Goal: Information Seeking & Learning: Learn about a topic

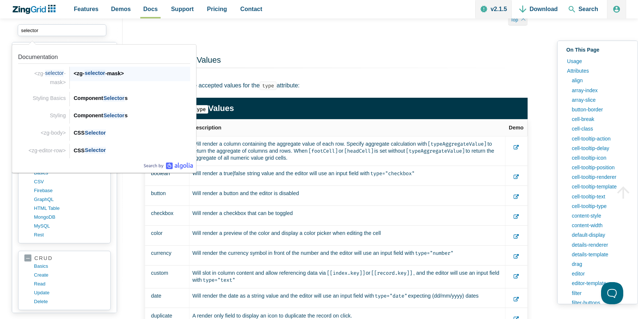
click at [132, 75] on div "<zg- selector -mask>" at bounding box center [131, 73] width 117 height 9
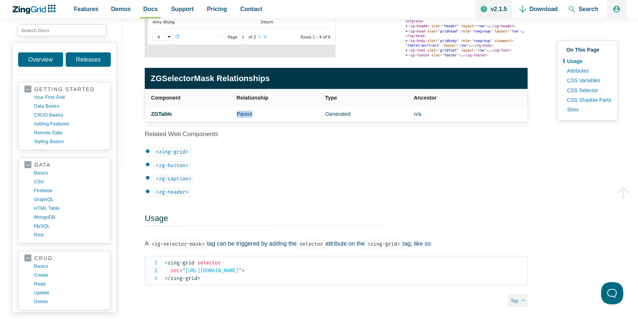
click at [242, 113] on td "Parent" at bounding box center [278, 114] width 89 height 16
click at [177, 114] on td "ZGTable" at bounding box center [189, 114] width 89 height 16
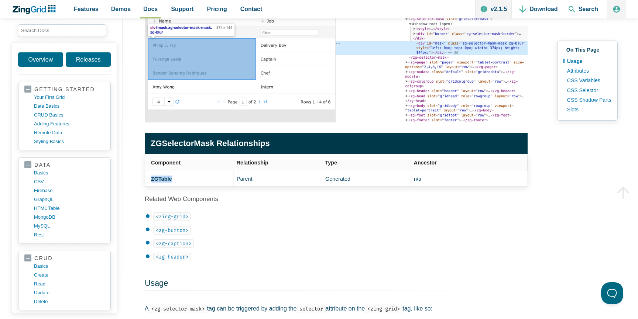
scroll to position [150, 0]
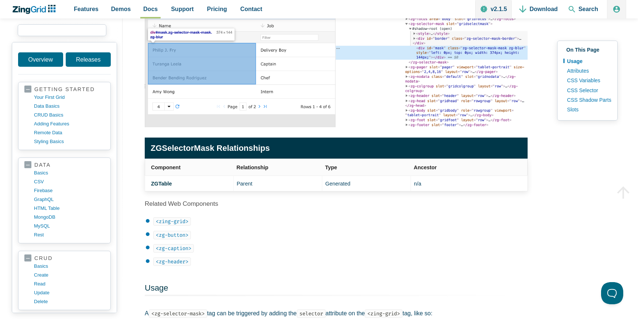
click at [79, 32] on input "search input" at bounding box center [62, 30] width 89 height 12
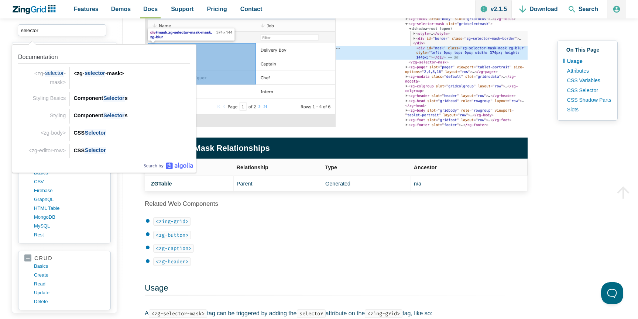
drag, startPoint x: 72, startPoint y: 30, endPoint x: 2, endPoint y: 29, distance: 69.8
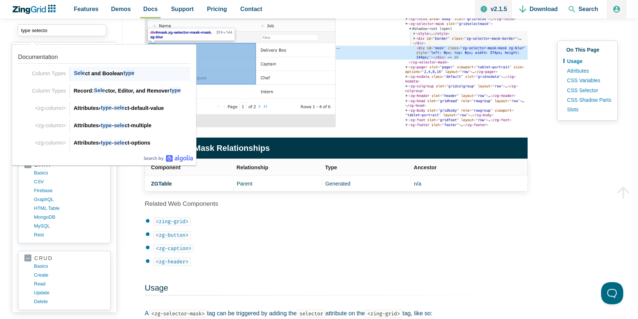
type input "type selector"
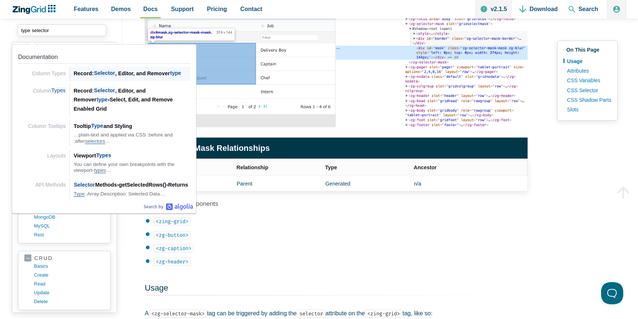
click at [118, 77] on div "Record: Selector , Editor, and Remover type" at bounding box center [131, 73] width 117 height 9
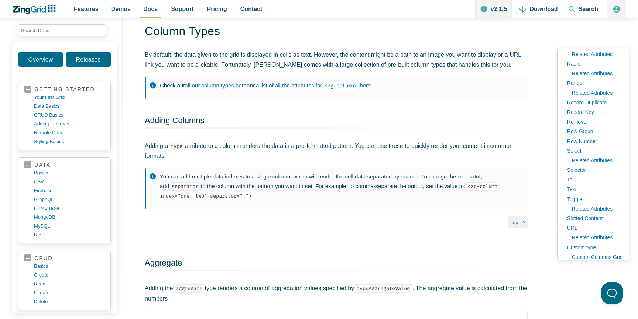
scroll to position [321, 0]
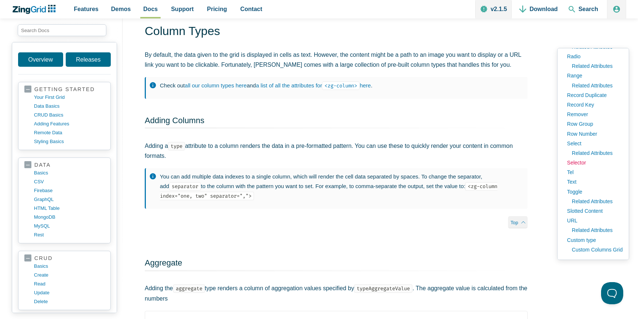
click at [577, 163] on link "Selector" at bounding box center [592, 163] width 59 height 10
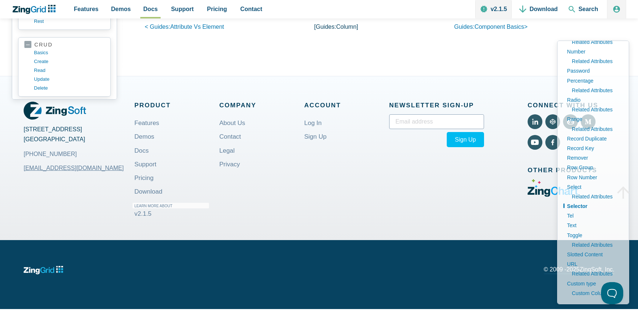
scroll to position [271, 0]
click at [577, 194] on link "Related Attributes" at bounding box center [595, 197] width 55 height 10
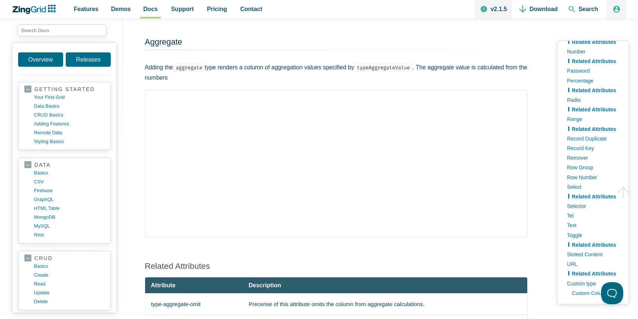
scroll to position [248, 0]
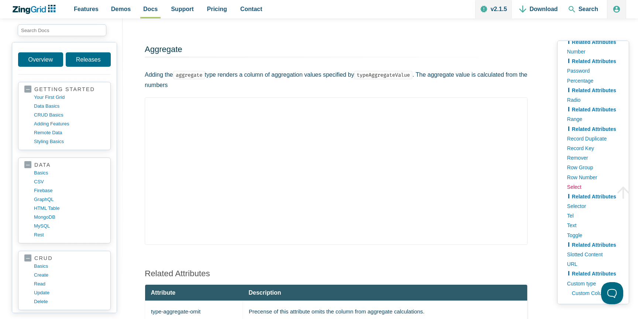
click at [573, 187] on link "Select" at bounding box center [592, 187] width 59 height 10
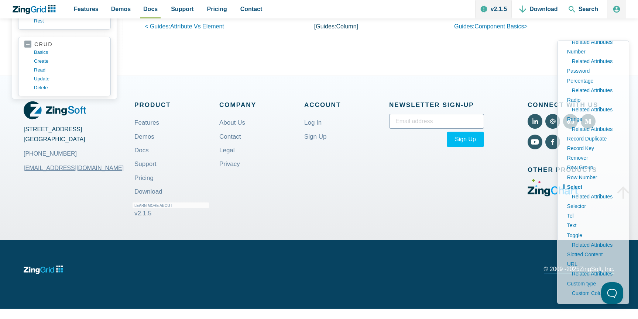
scroll to position [10054, 0]
click at [577, 206] on link "Selector" at bounding box center [592, 207] width 59 height 10
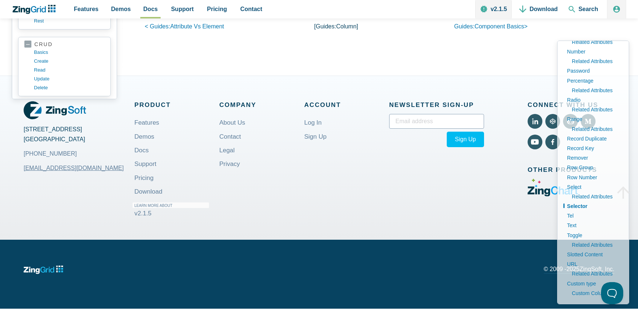
type input "s"
type input "selec"
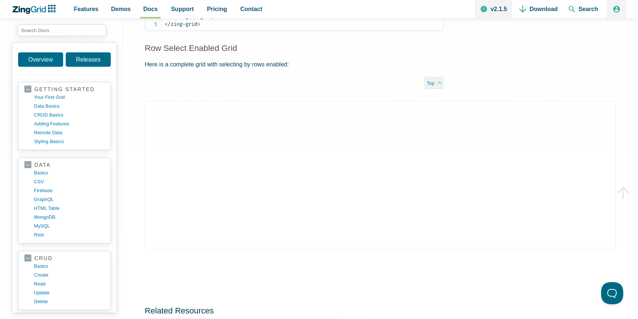
scroll to position [527, 0]
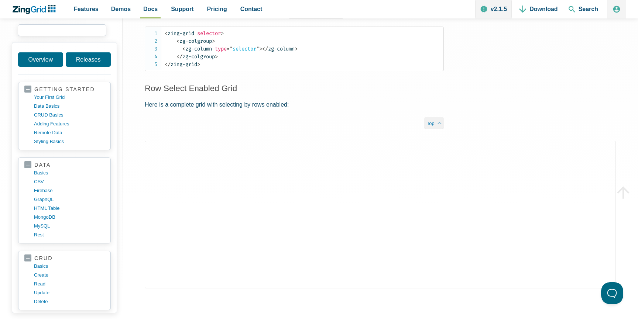
click at [75, 30] on input "search input" at bounding box center [62, 30] width 89 height 12
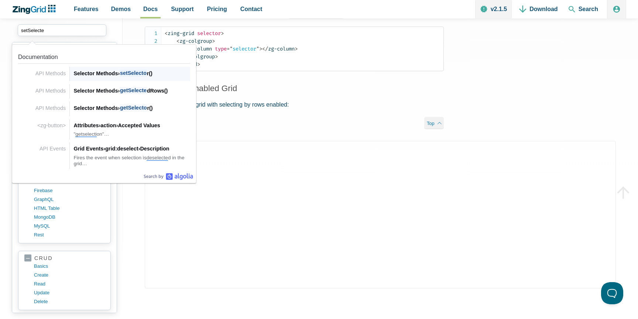
type input "setSelected"
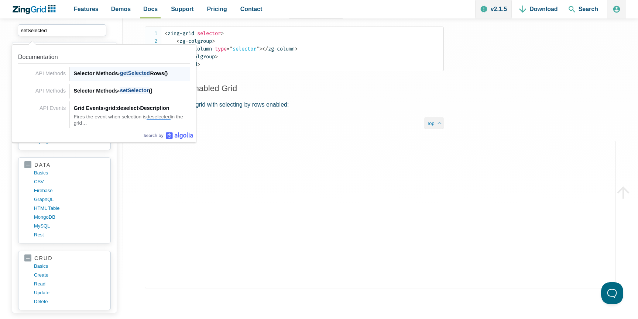
click at [150, 77] on span "getSelected" at bounding box center [135, 73] width 30 height 7
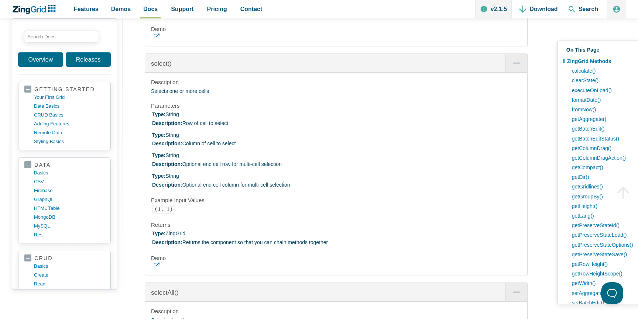
scroll to position [27504, 0]
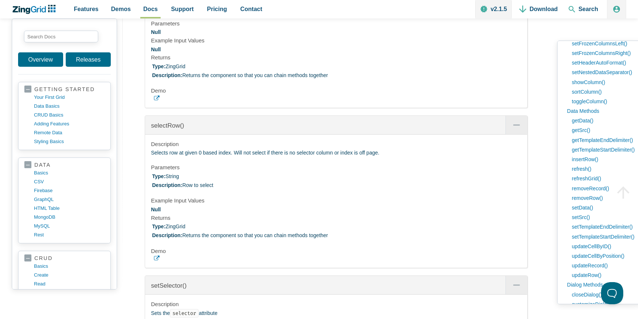
scroll to position [27803, 0]
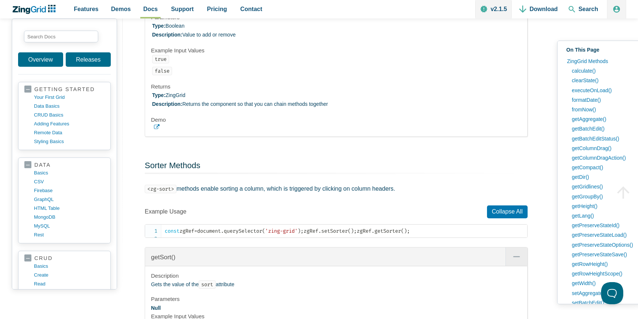
scroll to position [28129, 0]
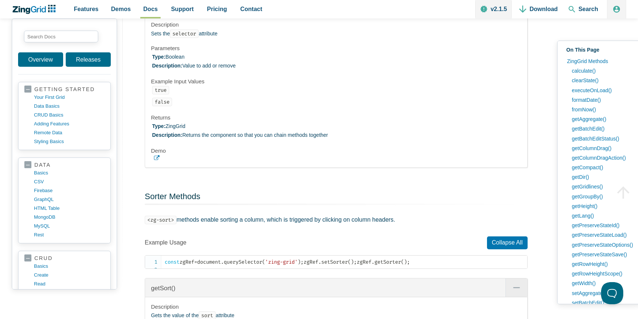
scroll to position [28098, 0]
